Goal: Check status: Check status

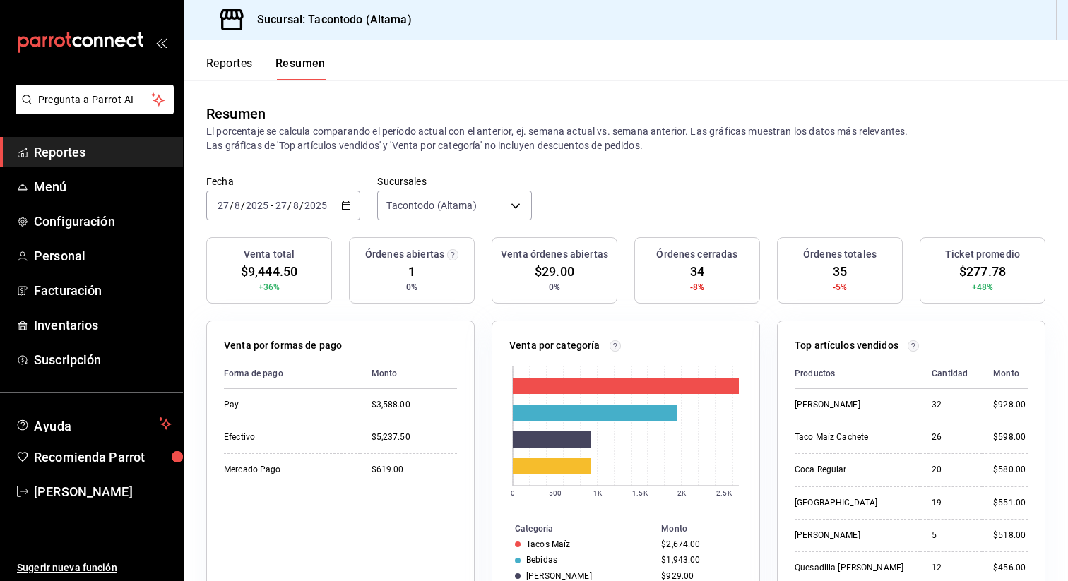
click at [351, 203] on div "[DATE] [DATE] - [DATE] [DATE]" at bounding box center [283, 206] width 154 height 30
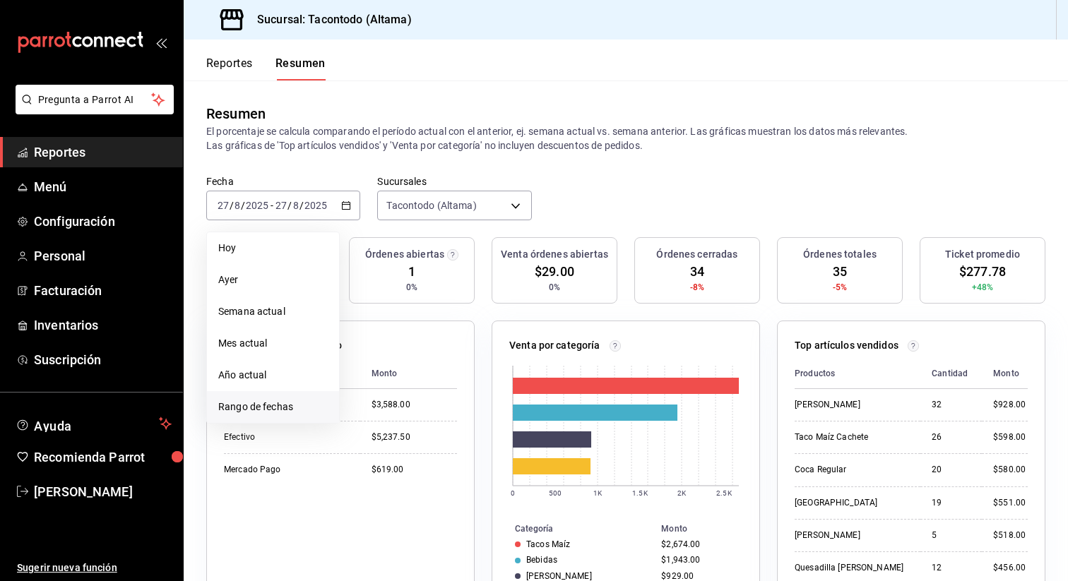
click at [304, 406] on span "Rango de fechas" at bounding box center [273, 407] width 110 height 15
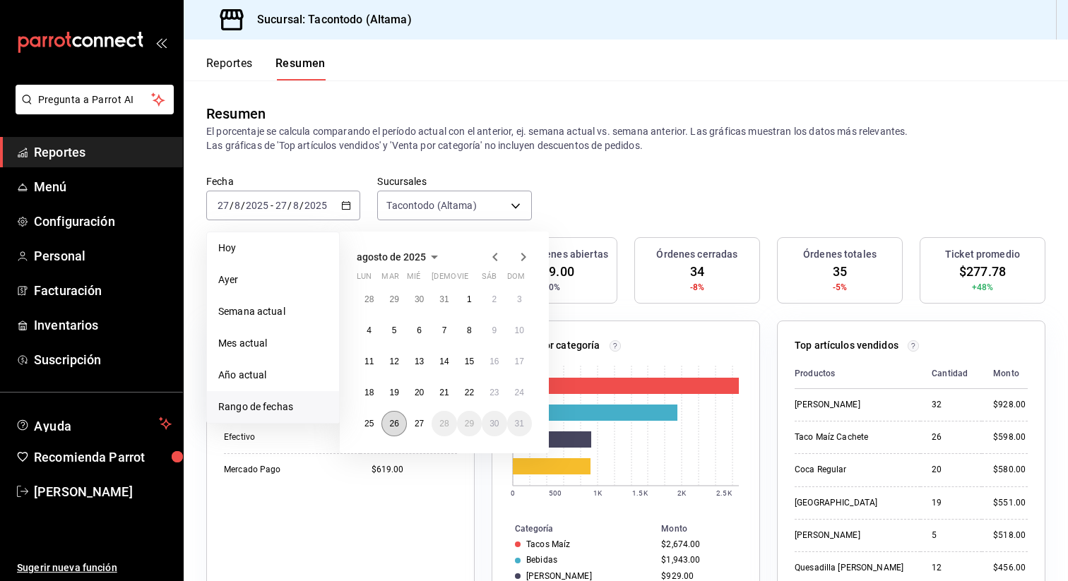
click at [396, 420] on abbr "26" at bounding box center [393, 424] width 9 height 10
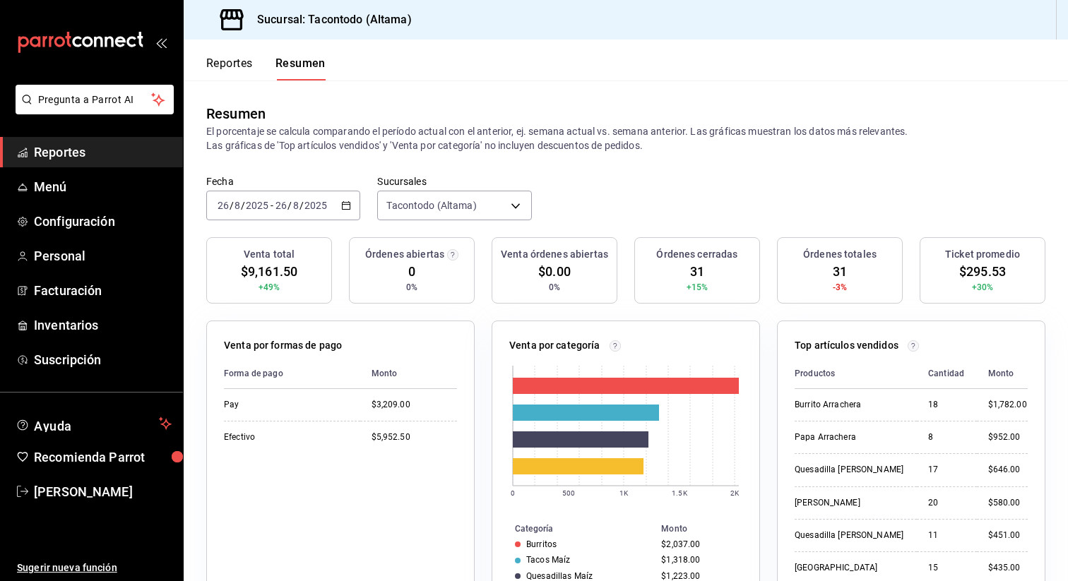
click at [244, 69] on button "Reportes" at bounding box center [229, 69] width 47 height 24
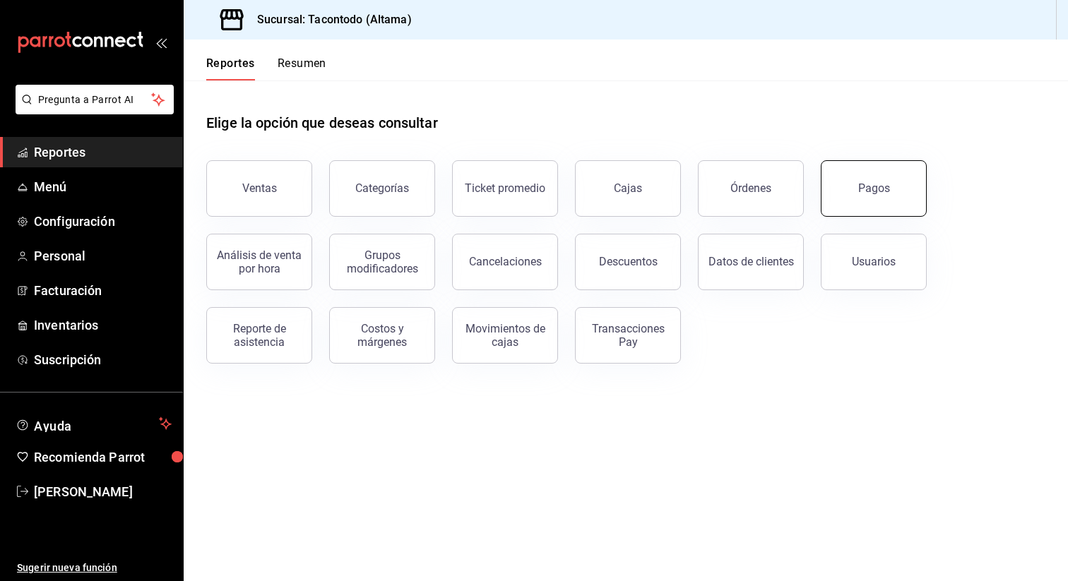
click at [918, 179] on button "Pagos" at bounding box center [874, 188] width 106 height 57
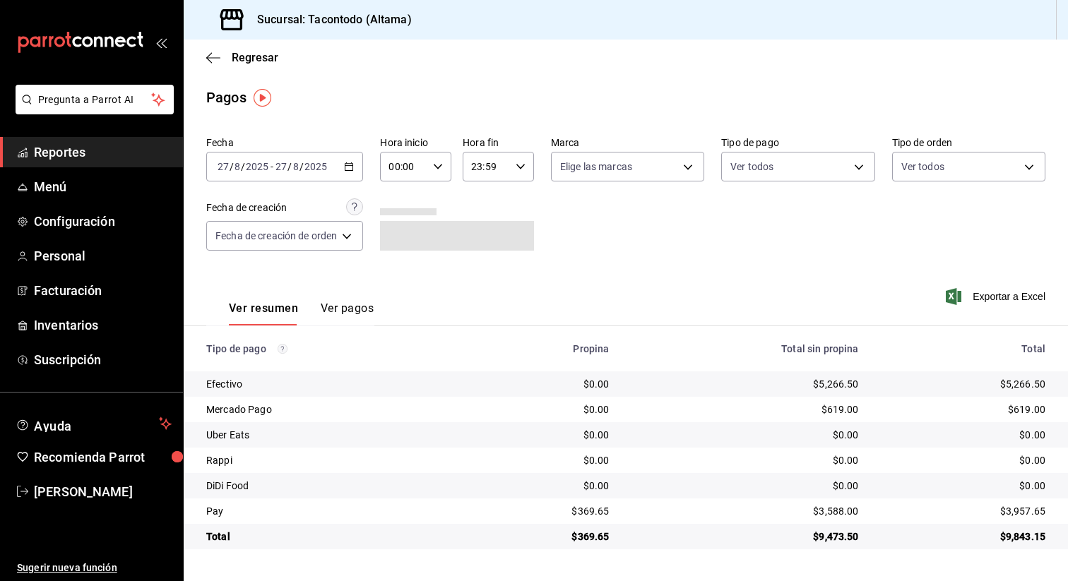
click at [354, 166] on icon "button" at bounding box center [349, 167] width 10 height 10
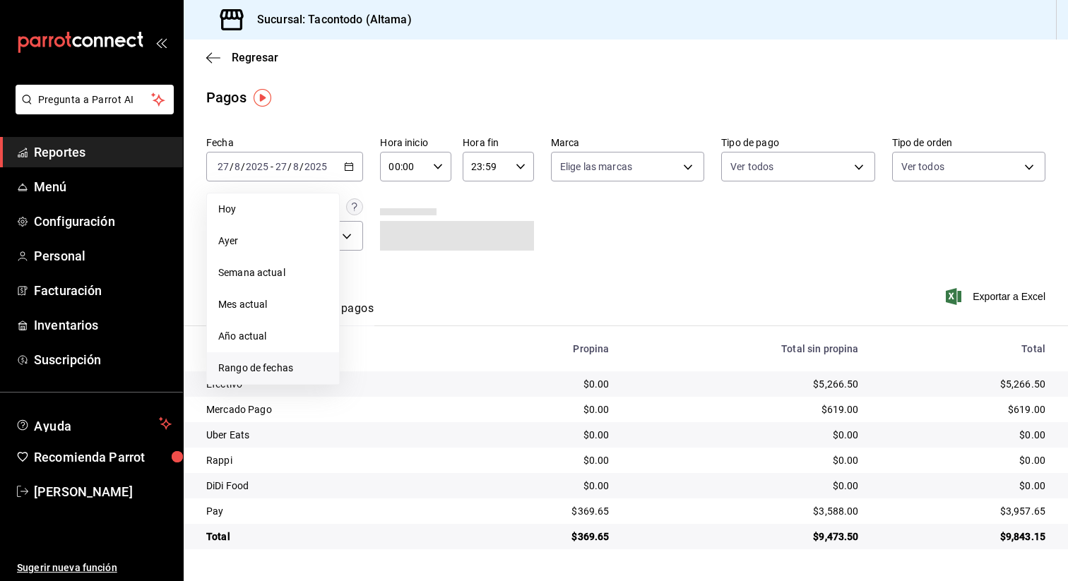
click at [276, 363] on span "Rango de fechas" at bounding box center [273, 368] width 110 height 15
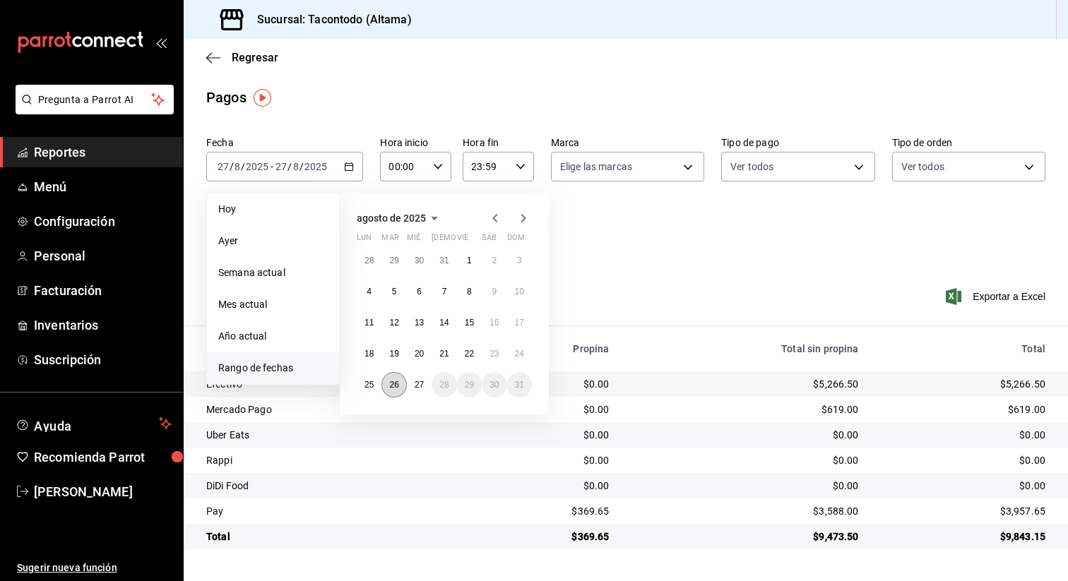
click at [401, 381] on button "26" at bounding box center [393, 384] width 25 height 25
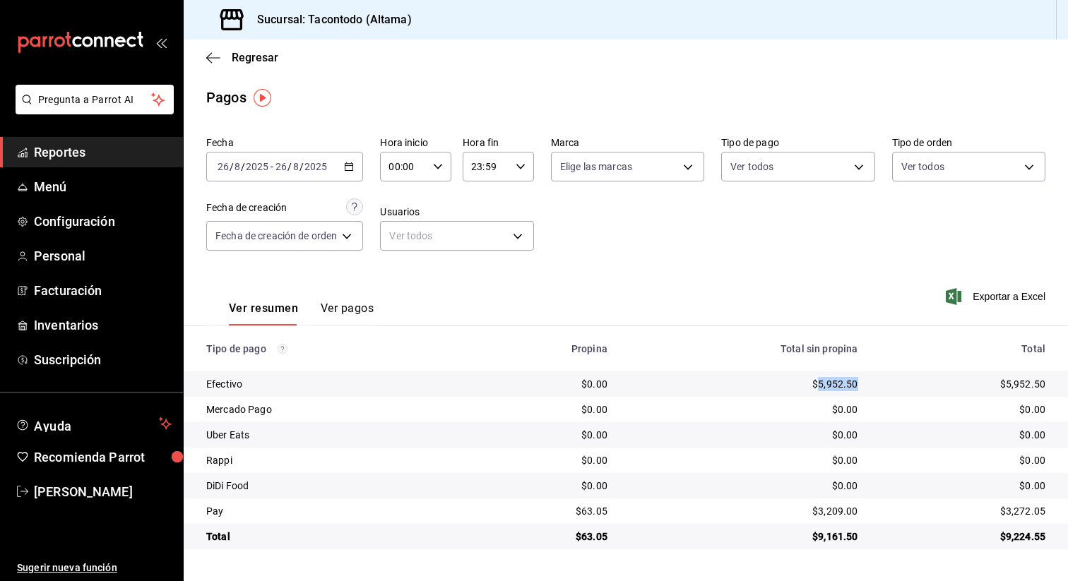
drag, startPoint x: 817, startPoint y: 384, endPoint x: 856, endPoint y: 378, distance: 39.4
click at [856, 378] on div "$5,952.50" at bounding box center [744, 384] width 228 height 14
copy div "5,952.50"
drag, startPoint x: 816, startPoint y: 513, endPoint x: 854, endPoint y: 514, distance: 38.2
click at [854, 514] on div "$3,209.00" at bounding box center [744, 511] width 228 height 14
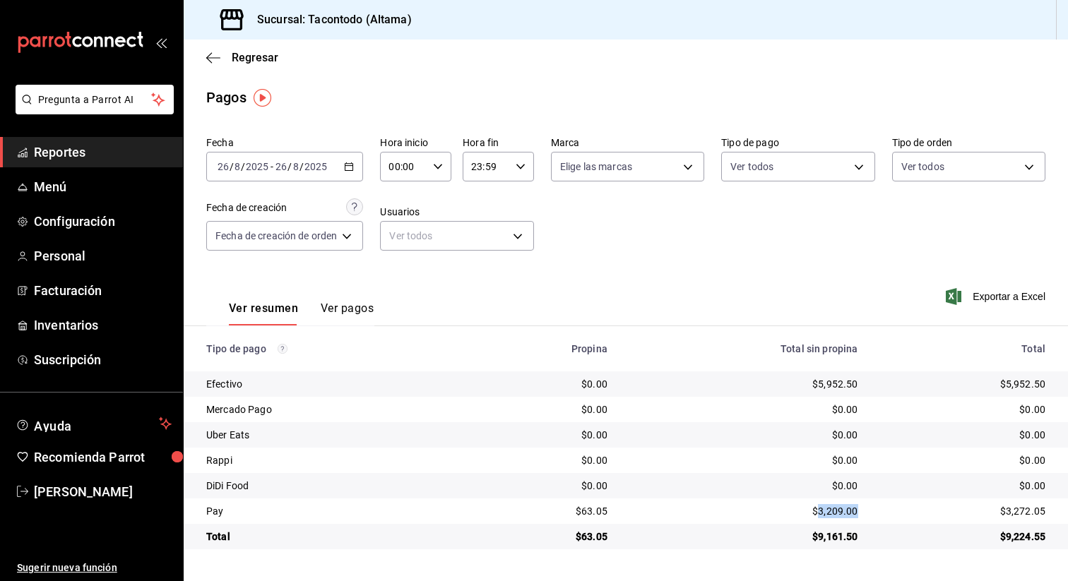
copy div "3,209.00"
click at [356, 170] on div "[DATE] [DATE] - [DATE] [DATE]" at bounding box center [284, 167] width 157 height 30
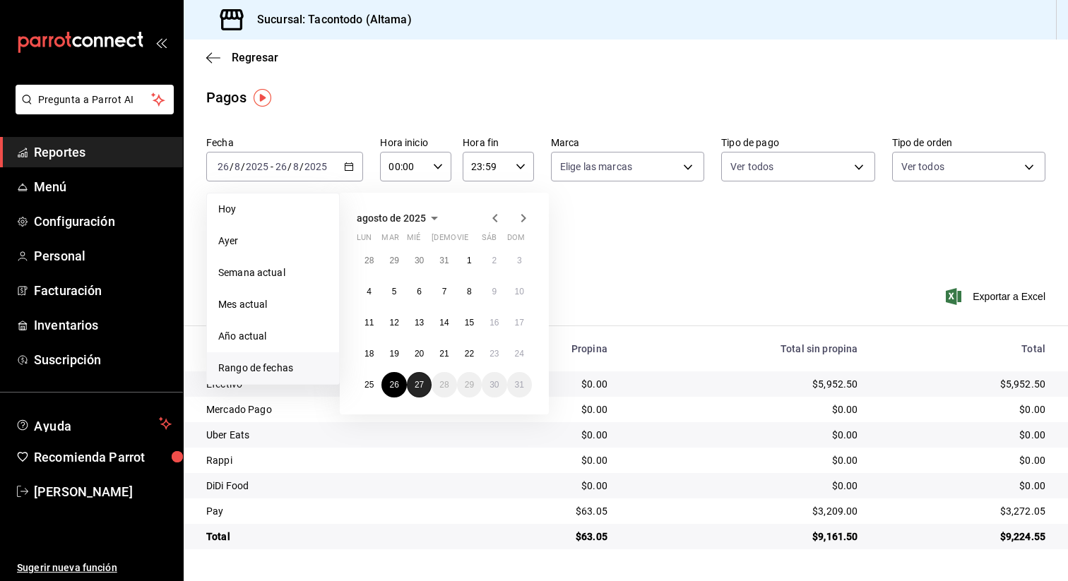
click at [426, 384] on button "27" at bounding box center [419, 384] width 25 height 25
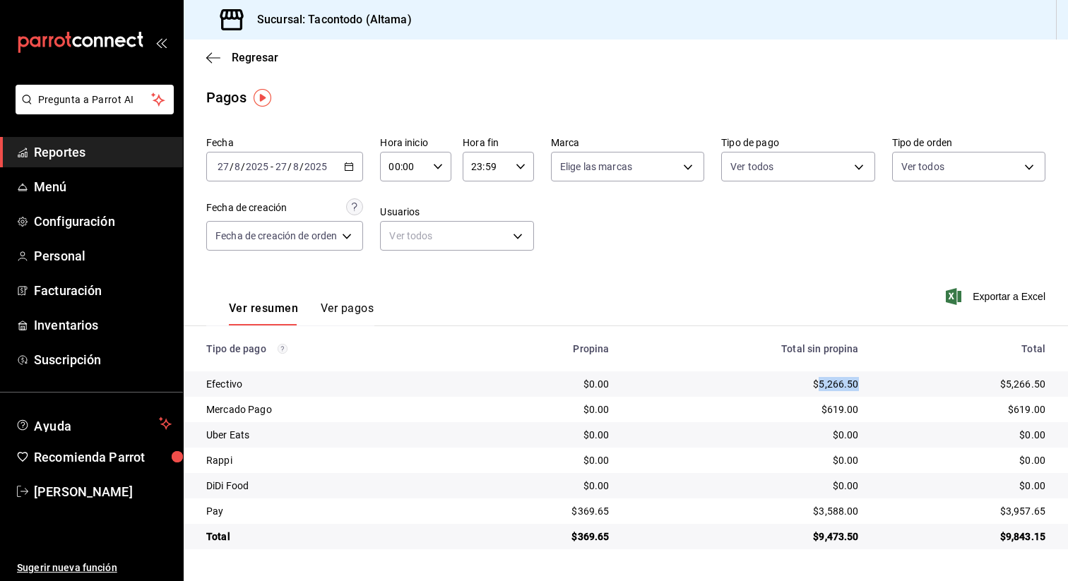
drag, startPoint x: 818, startPoint y: 387, endPoint x: 856, endPoint y: 386, distance: 38.2
click at [856, 386] on div "$5,266.50" at bounding box center [745, 384] width 227 height 14
copy div "5,266.50"
drag, startPoint x: 820, startPoint y: 514, endPoint x: 856, endPoint y: 513, distance: 36.0
click at [856, 513] on div "$3,588.00" at bounding box center [745, 511] width 227 height 14
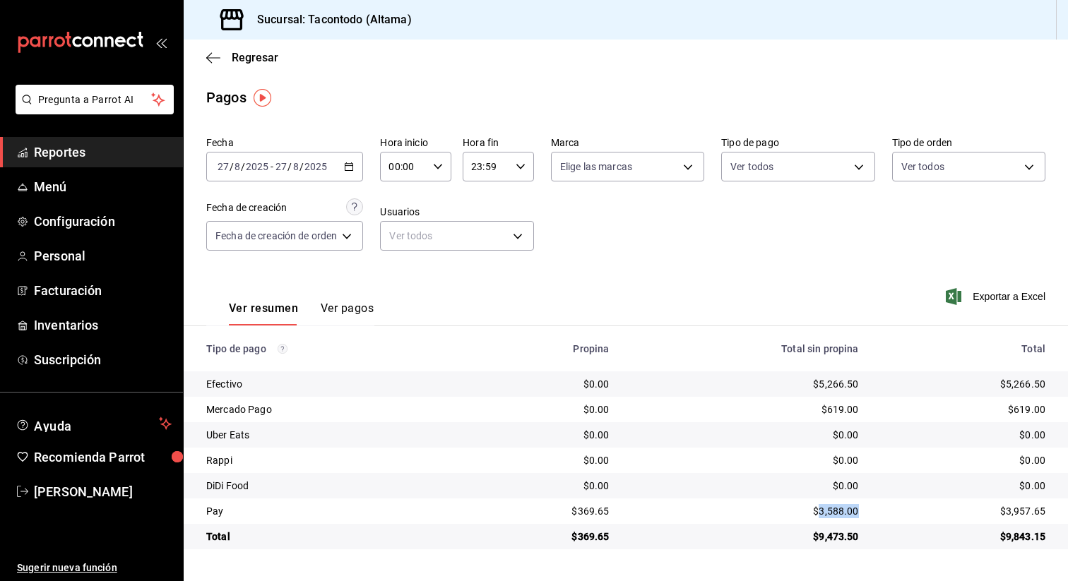
copy div "3,588.00"
